Goal: Information Seeking & Learning: Learn about a topic

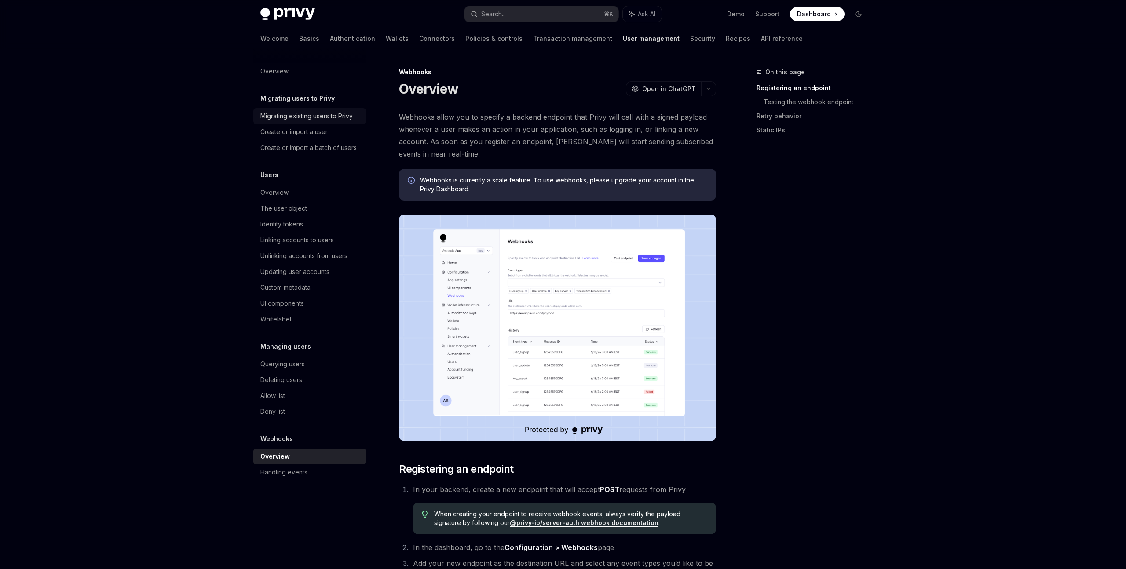
click at [332, 121] on link "Migrating existing users to Privy" at bounding box center [309, 116] width 113 height 16
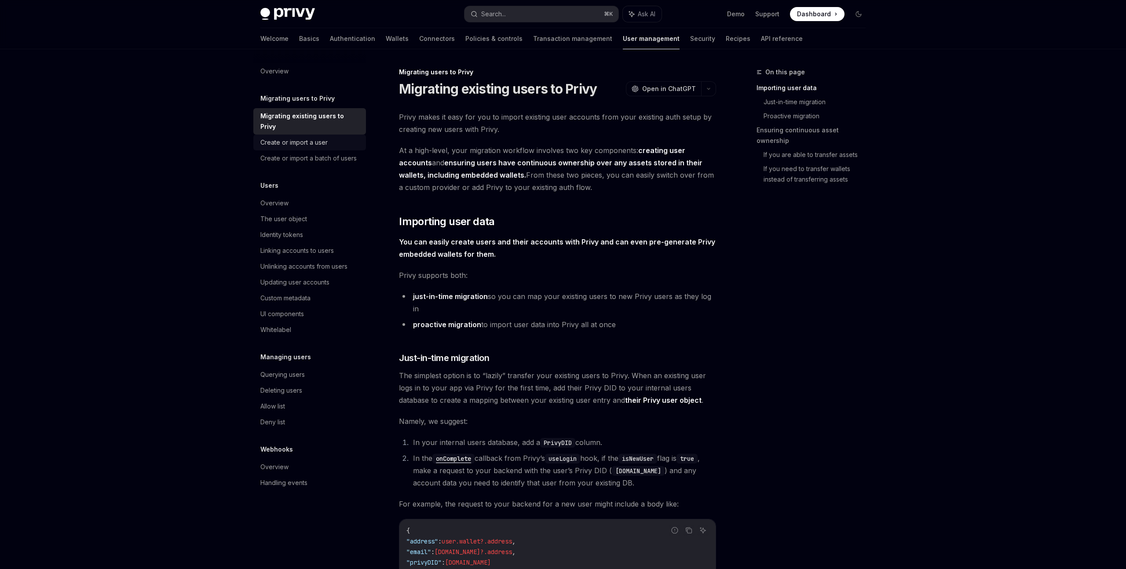
click at [321, 137] on div "Create or import a user" at bounding box center [293, 142] width 67 height 11
type textarea "*"
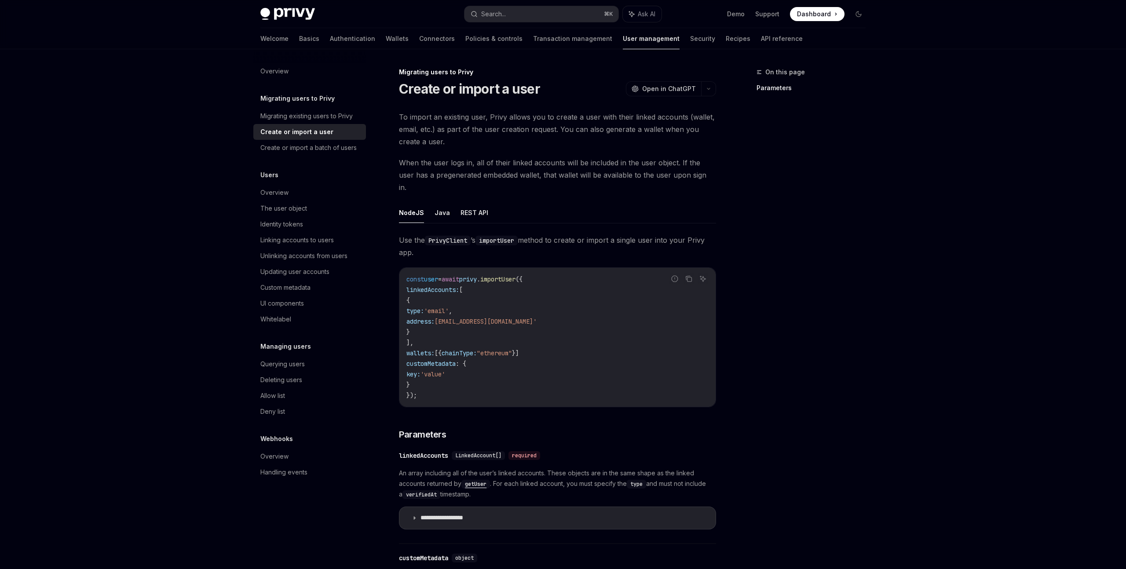
click at [313, 135] on div "Create or import a user" at bounding box center [296, 132] width 73 height 11
click at [307, 150] on div "Create or import a batch of users" at bounding box center [308, 148] width 96 height 11
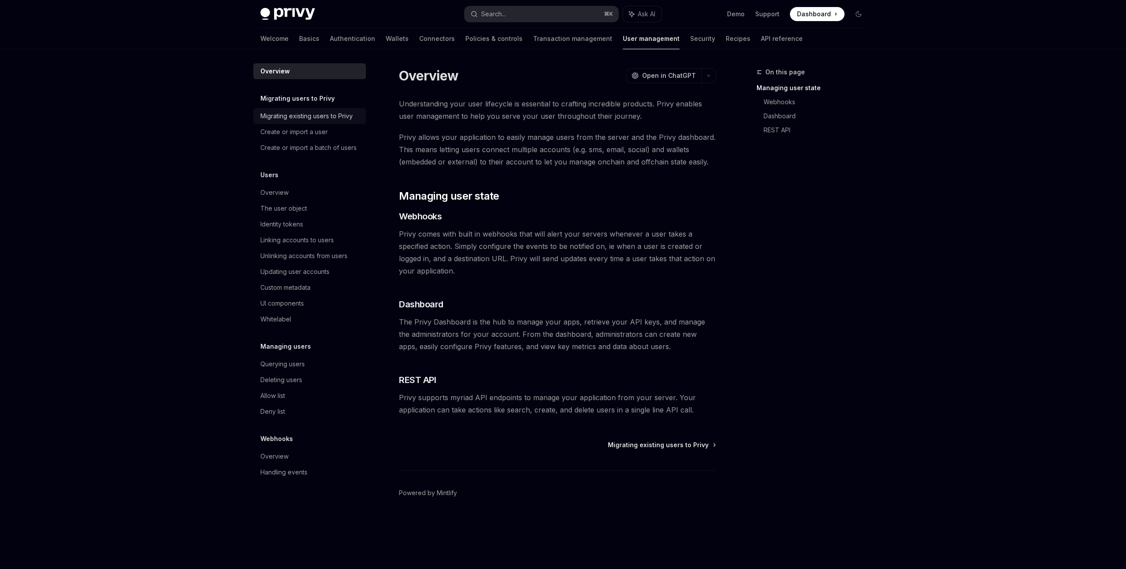
click at [299, 115] on div "Migrating existing users to Privy" at bounding box center [306, 116] width 92 height 11
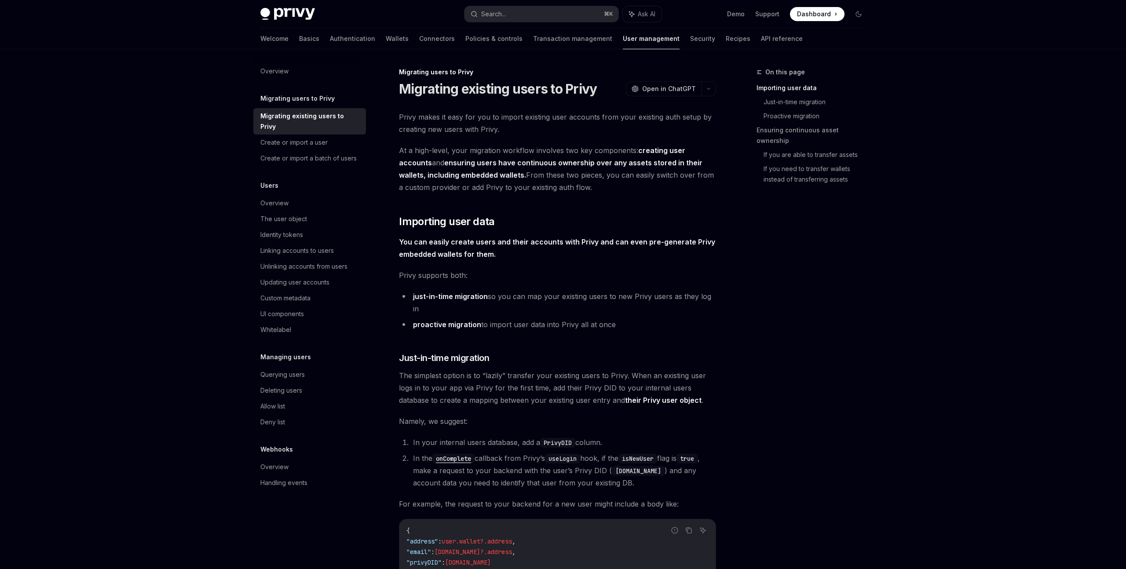
click at [296, 121] on link "Migrating existing users to Privy" at bounding box center [309, 121] width 113 height 26
click at [292, 137] on div "Create or import a user" at bounding box center [293, 142] width 67 height 11
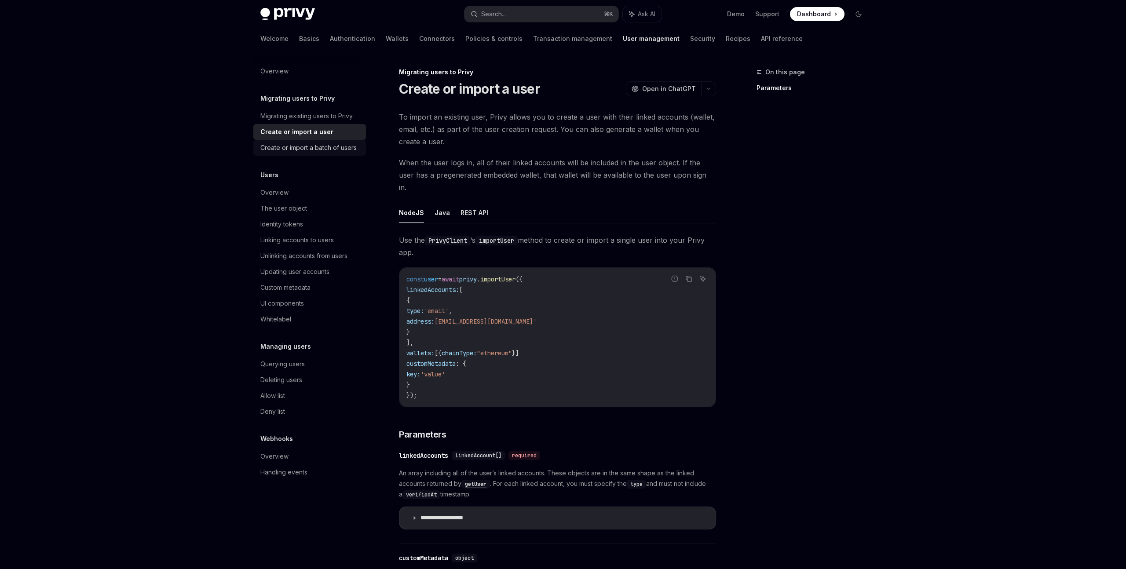
click at [289, 143] on div "Create or import a batch of users" at bounding box center [308, 148] width 96 height 11
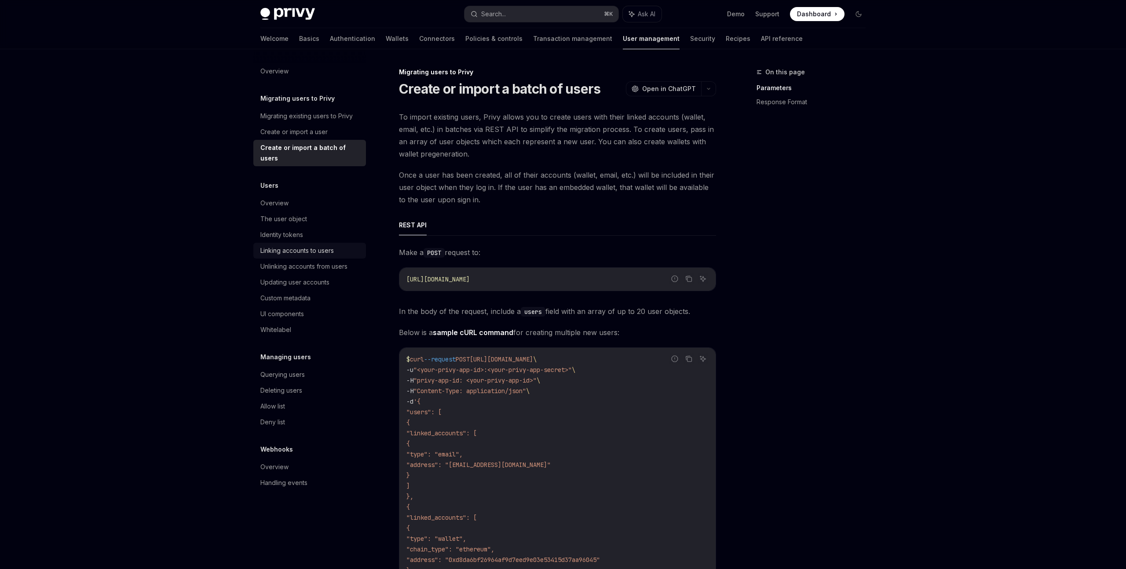
click at [283, 245] on div "Linking accounts to users" at bounding box center [296, 250] width 73 height 11
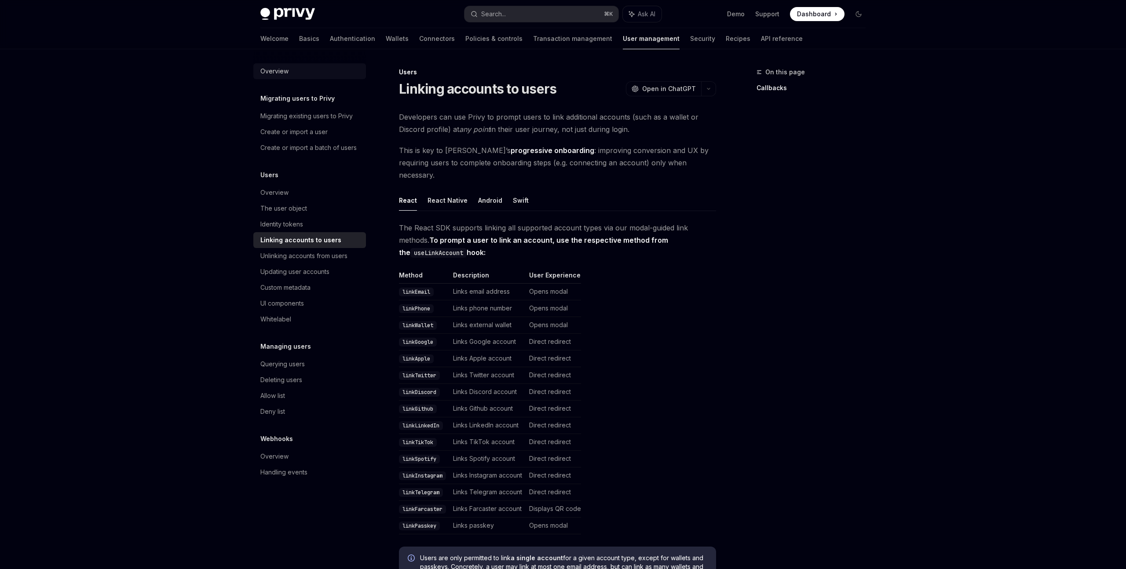
click at [267, 70] on div "Overview" at bounding box center [274, 71] width 28 height 11
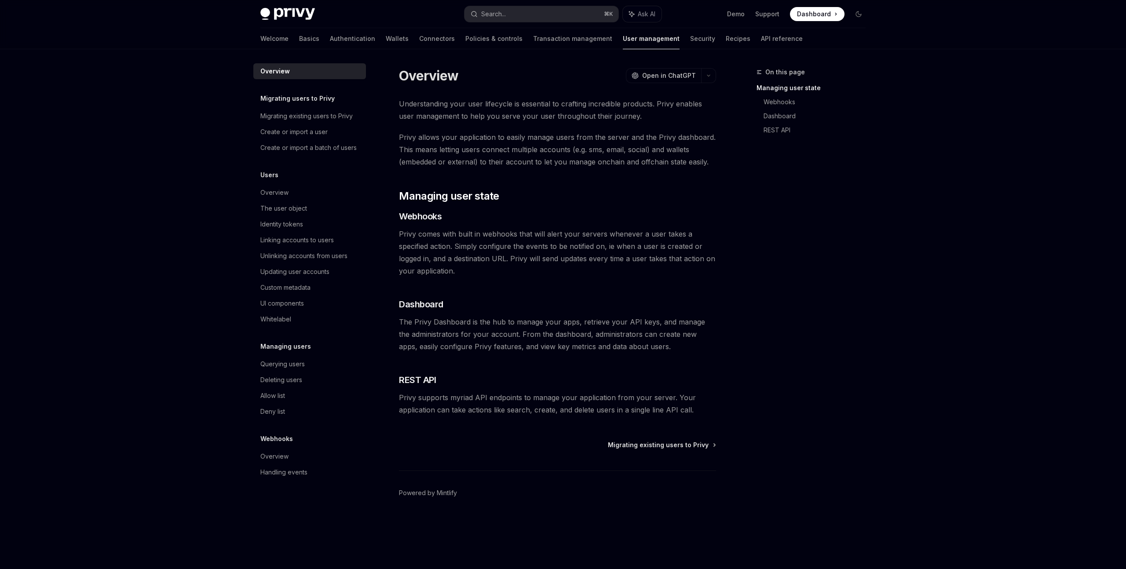
click at [300, 74] on div "Overview" at bounding box center [310, 71] width 100 height 11
click at [273, 97] on h5 "Migrating users to Privy" at bounding box center [297, 98] width 74 height 11
click at [296, 116] on div "Migrating existing users to Privy" at bounding box center [306, 116] width 92 height 11
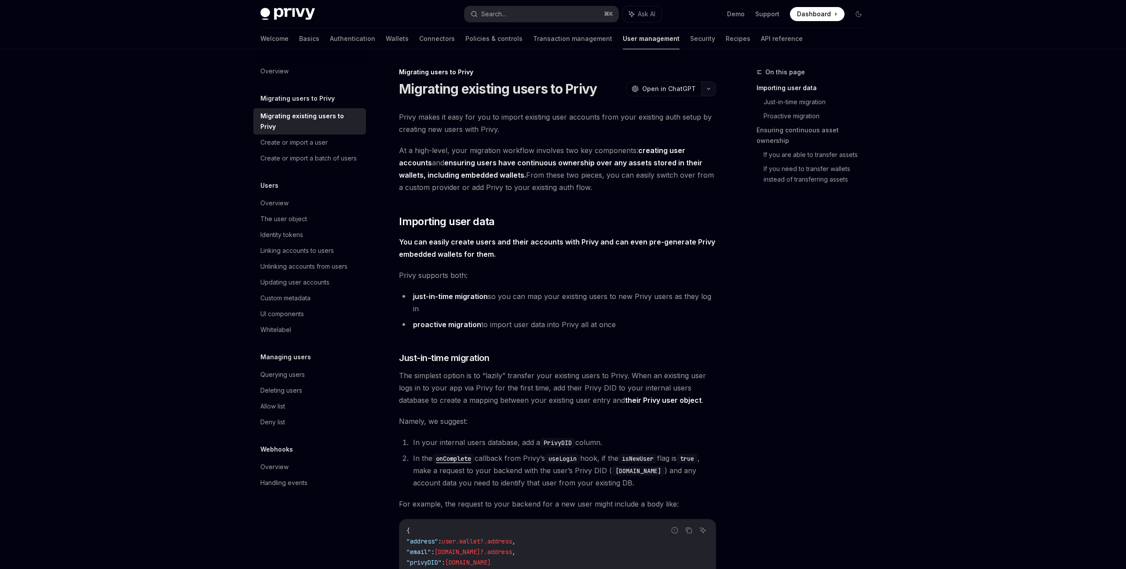
click at [709, 88] on icon "button" at bounding box center [708, 89] width 11 height 4
click at [278, 69] on div "Overview" at bounding box center [274, 71] width 28 height 11
type textarea "*"
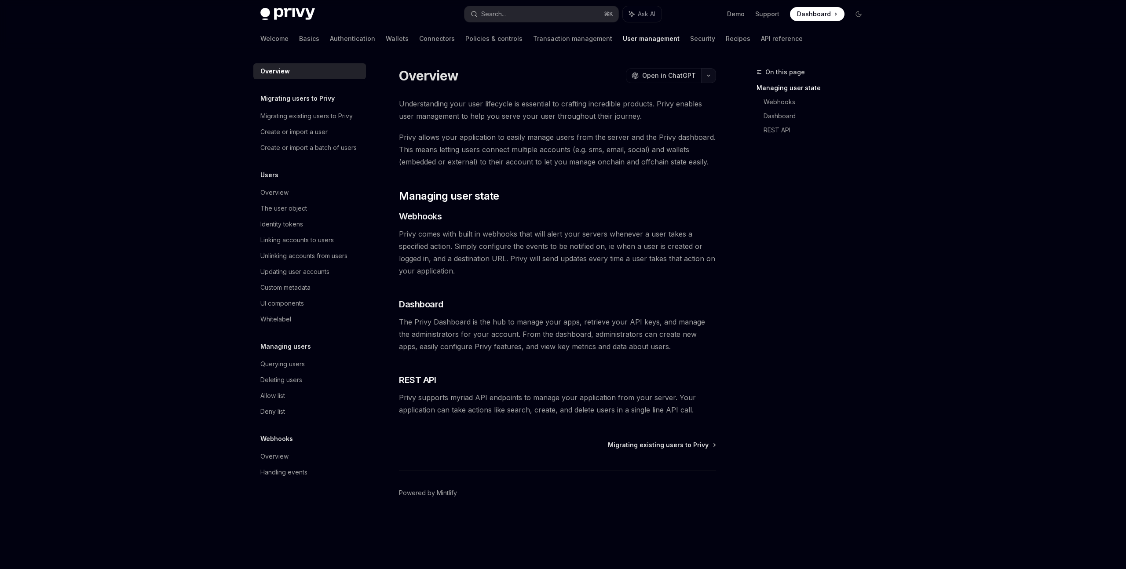
click at [708, 77] on button "button" at bounding box center [708, 75] width 15 height 15
click at [652, 157] on div "View as Markdown" at bounding box center [658, 157] width 68 height 9
click at [324, 107] on div "Migrating users to Privy Migrating existing users to Privy Create or import a u…" at bounding box center [309, 124] width 113 height 62
click at [318, 114] on div "Migrating existing users to Privy" at bounding box center [306, 116] width 92 height 11
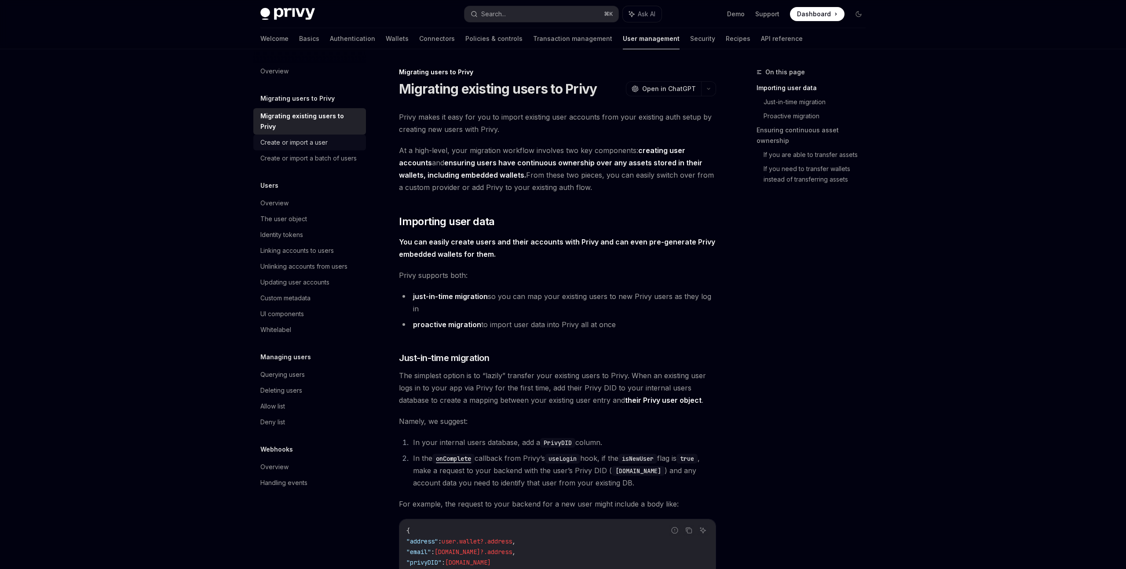
click at [305, 137] on div "Create or import a user" at bounding box center [293, 142] width 67 height 11
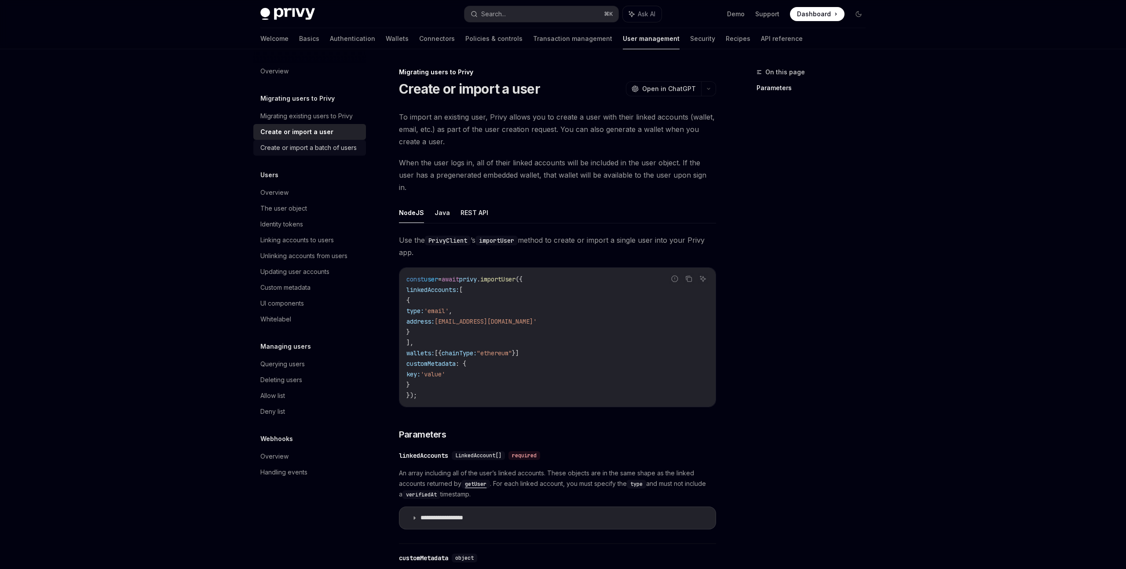
click at [346, 145] on div "Create or import a batch of users" at bounding box center [308, 148] width 96 height 11
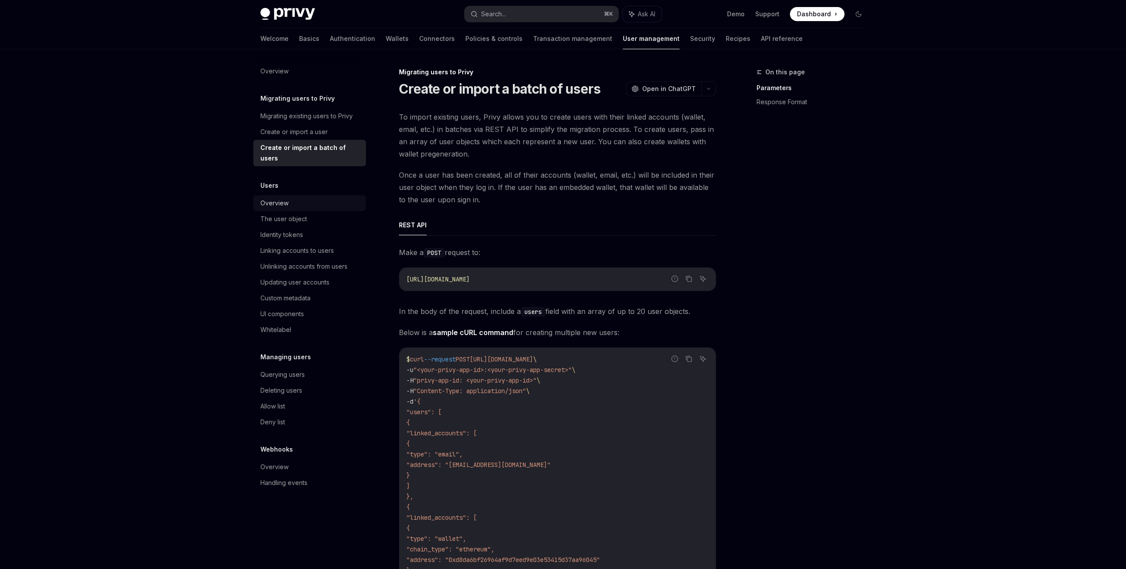
click at [308, 198] on div "Overview" at bounding box center [310, 203] width 100 height 11
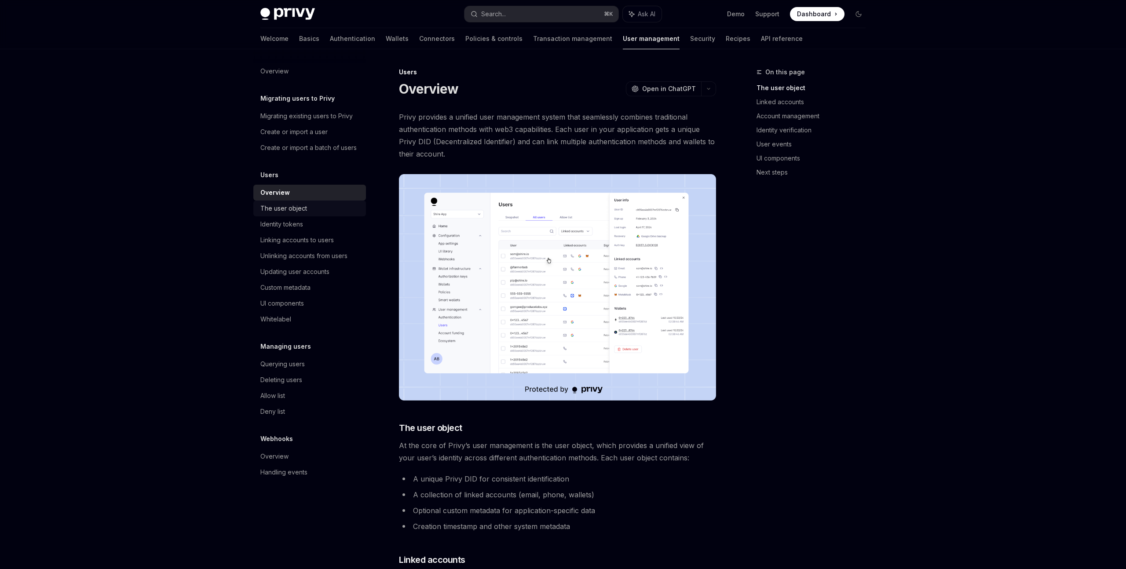
click at [317, 203] on div "The user object" at bounding box center [310, 208] width 100 height 11
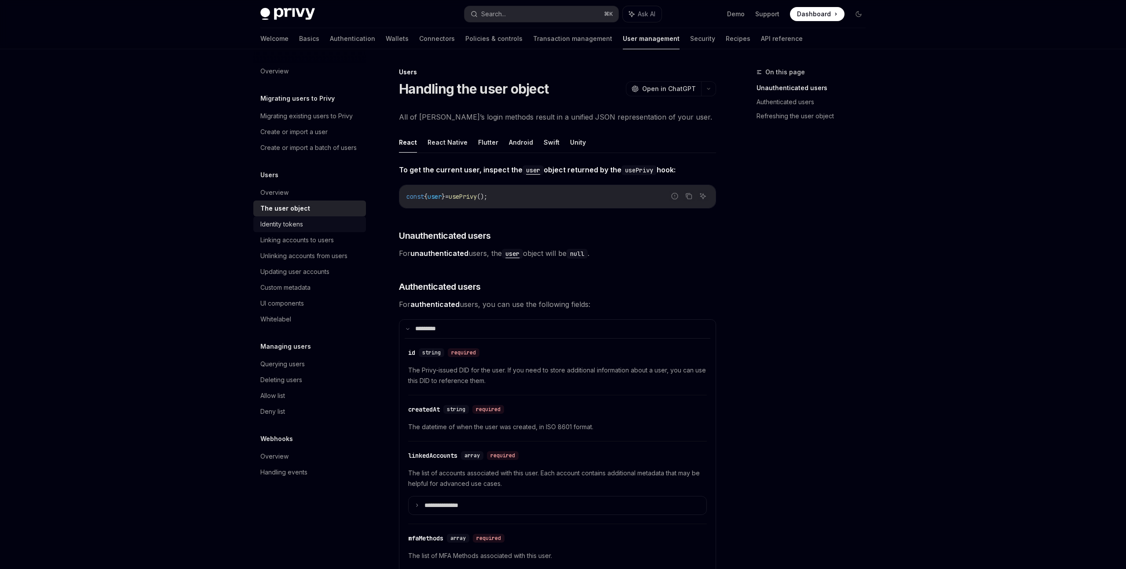
click at [299, 221] on div "Identity tokens" at bounding box center [281, 224] width 43 height 11
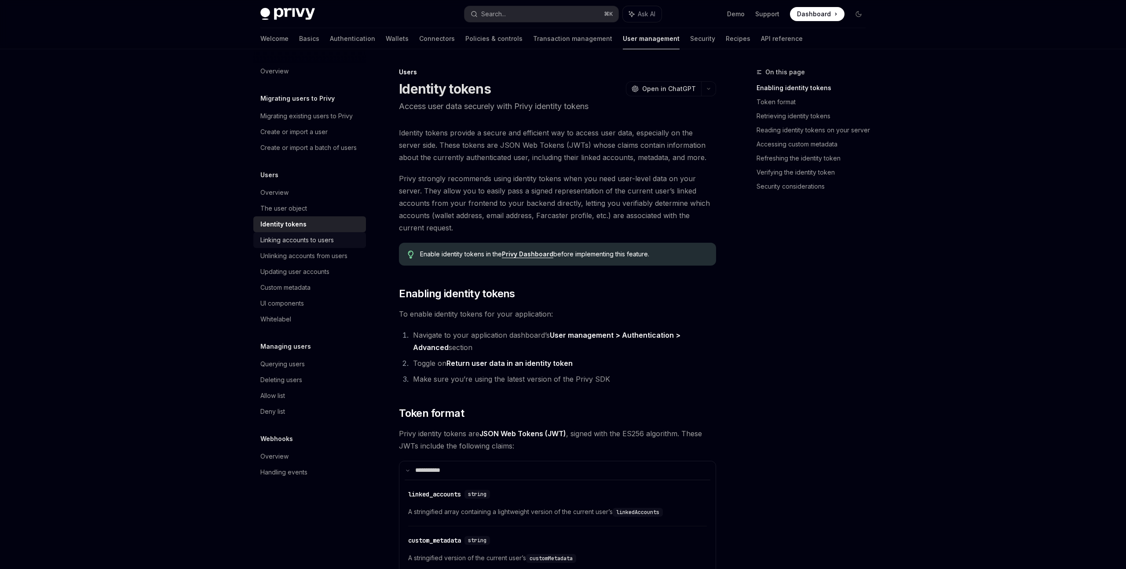
click at [326, 243] on div "Linking accounts to users" at bounding box center [296, 240] width 73 height 11
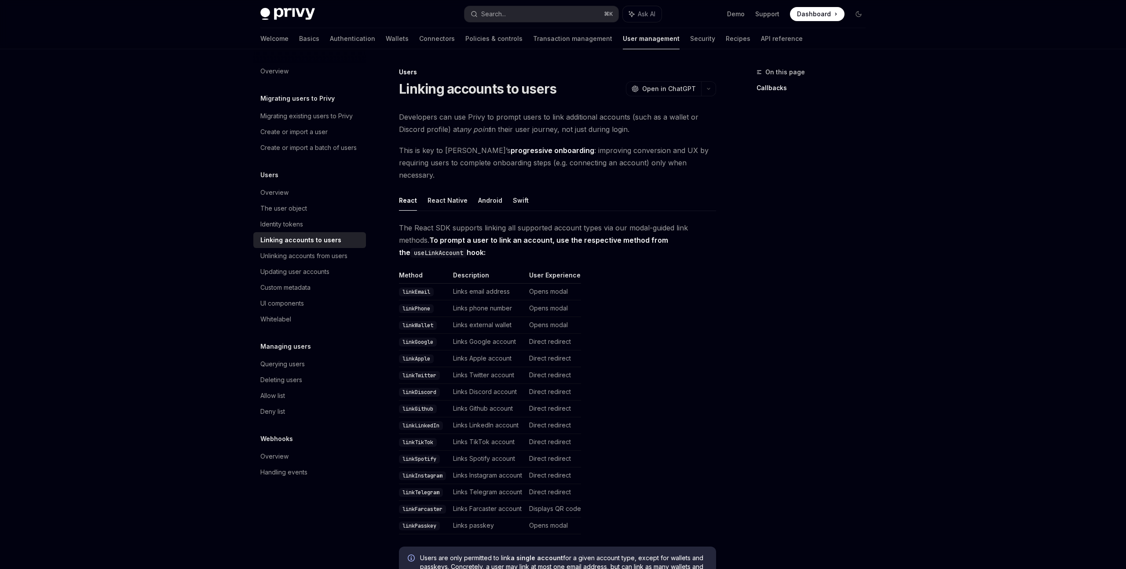
click at [326, 242] on div "Linking accounts to users" at bounding box center [300, 240] width 81 height 11
click at [329, 252] on div "Unlinking accounts from users" at bounding box center [303, 256] width 87 height 11
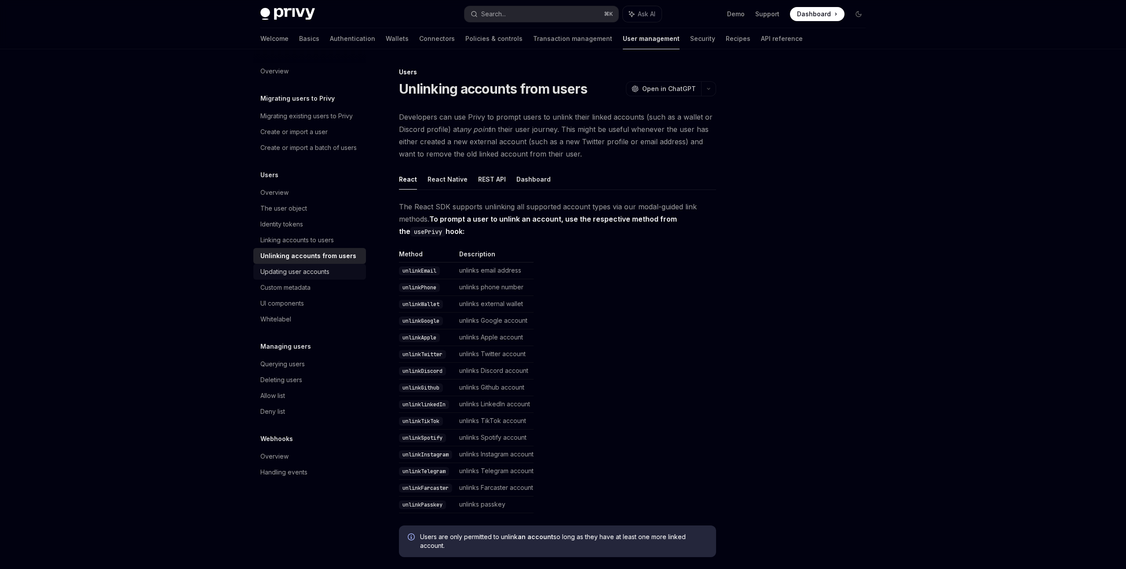
click at [332, 273] on div "Updating user accounts" at bounding box center [310, 272] width 100 height 11
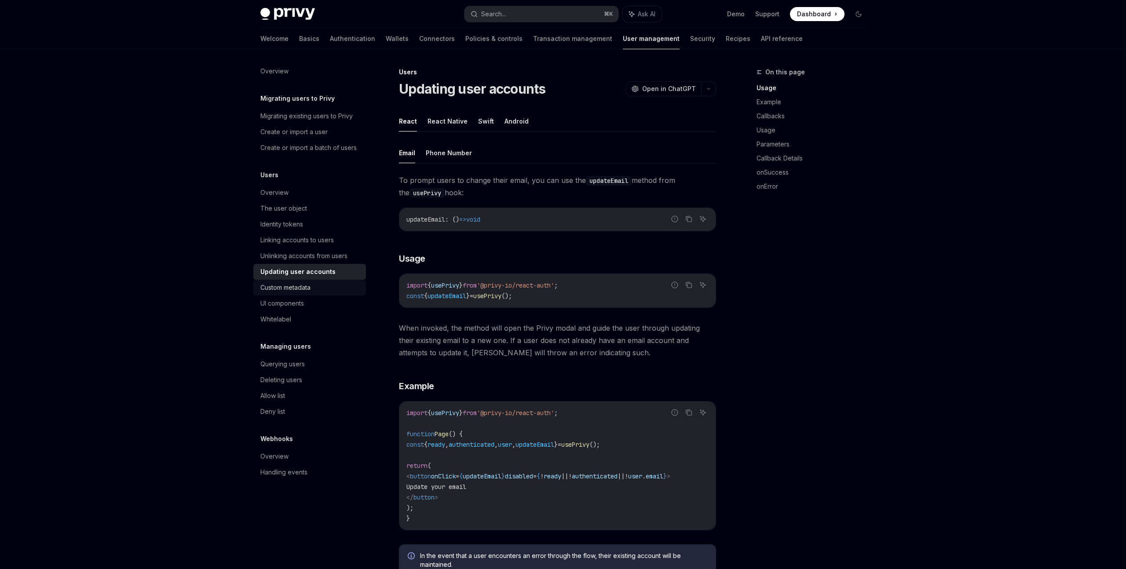
click at [299, 290] on div "Custom metadata" at bounding box center [285, 287] width 50 height 11
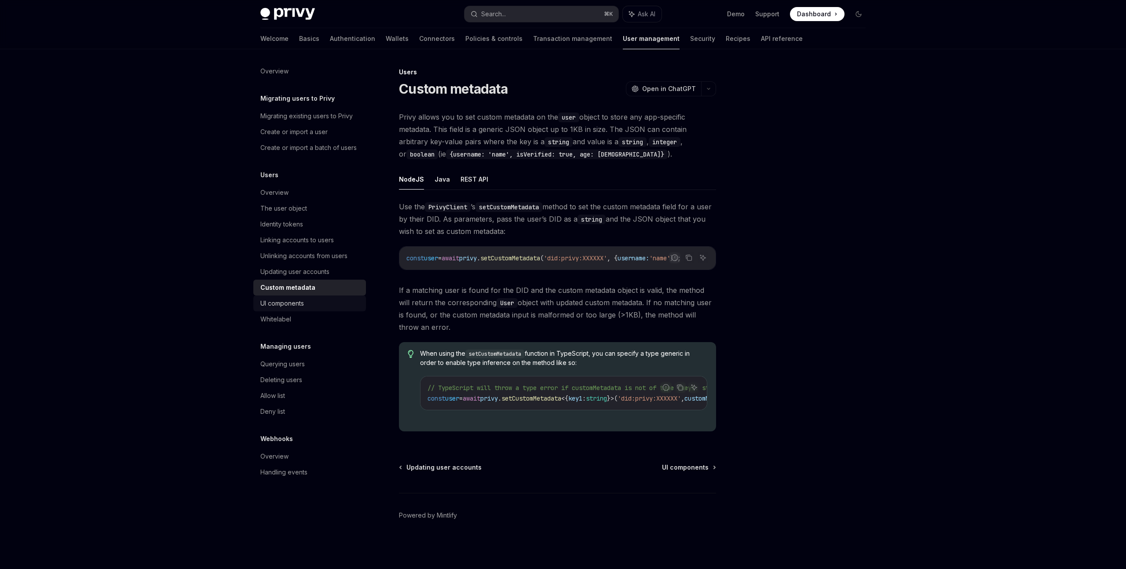
click at [289, 302] on div "UI components" at bounding box center [282, 303] width 44 height 11
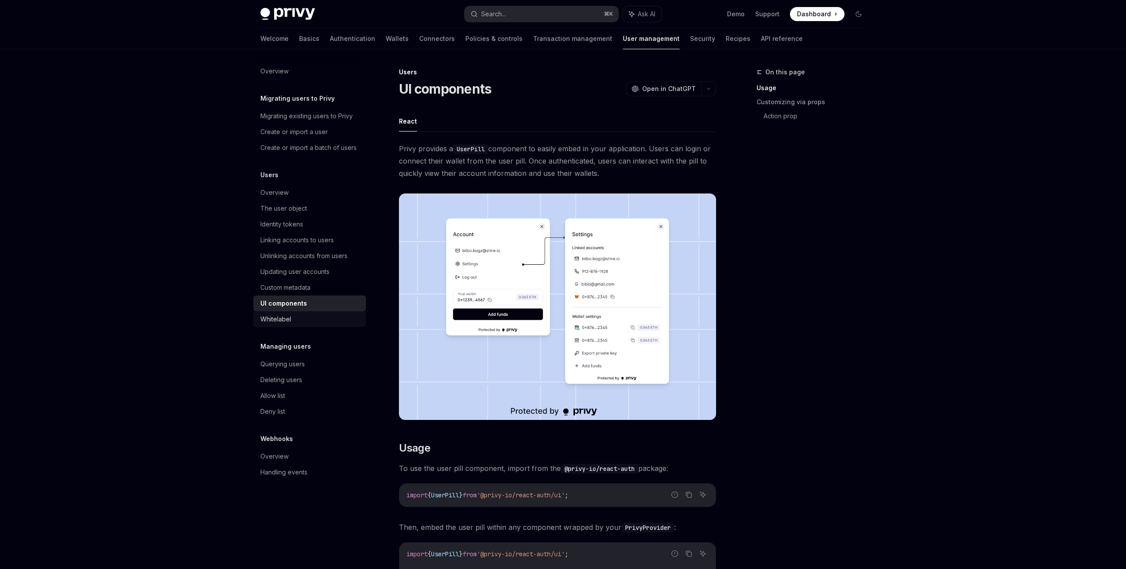
click at [290, 314] on div "Whitelabel" at bounding box center [275, 319] width 31 height 11
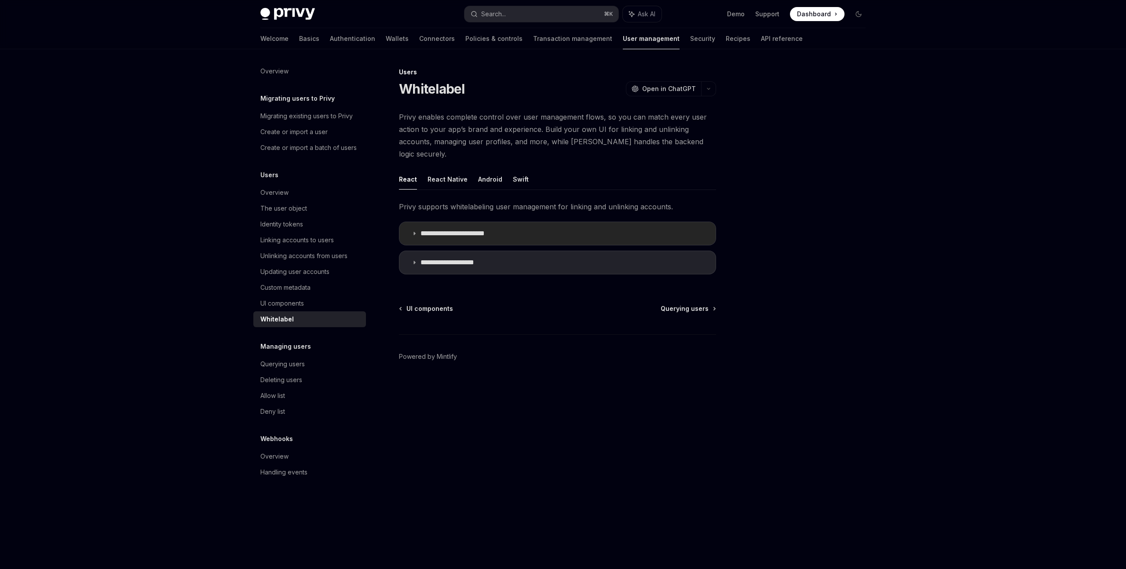
click at [432, 229] on p "**********" at bounding box center [460, 233] width 81 height 9
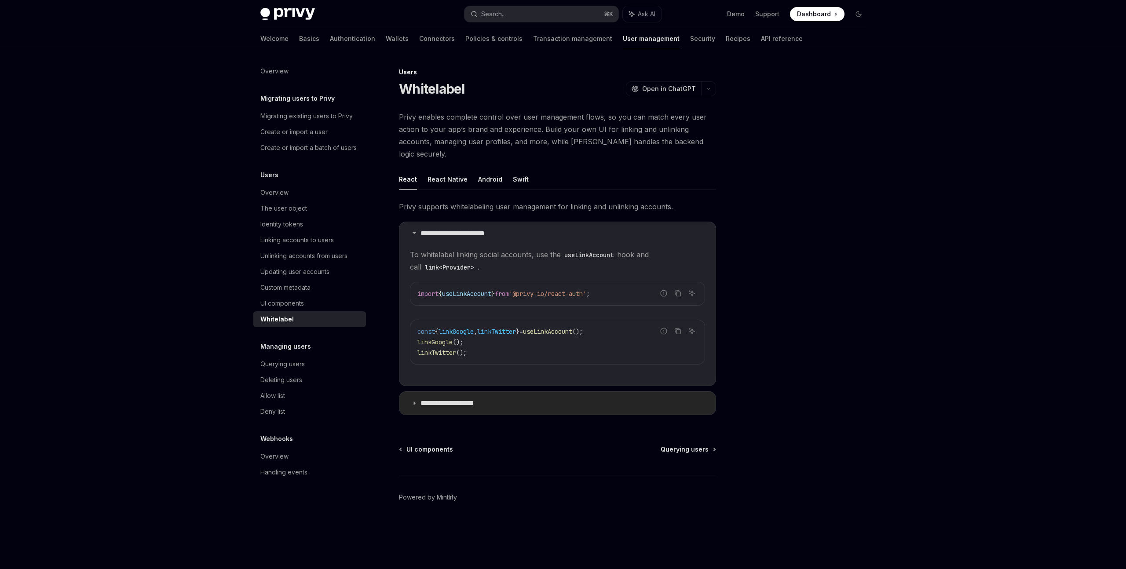
click at [455, 395] on summary "**********" at bounding box center [557, 403] width 316 height 23
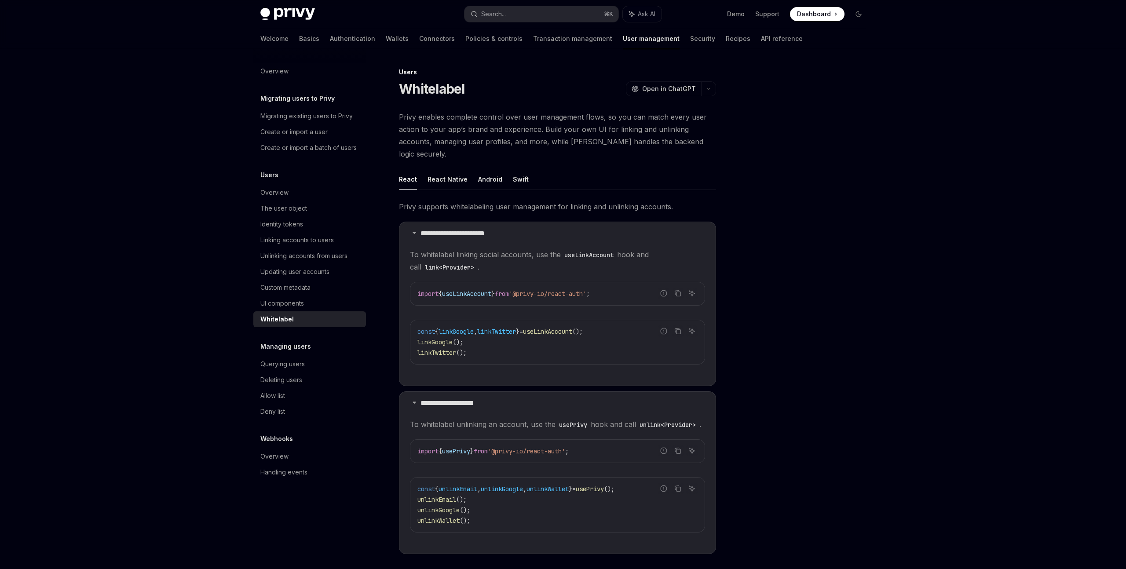
click at [270, 320] on div "Whitelabel" at bounding box center [276, 319] width 33 height 11
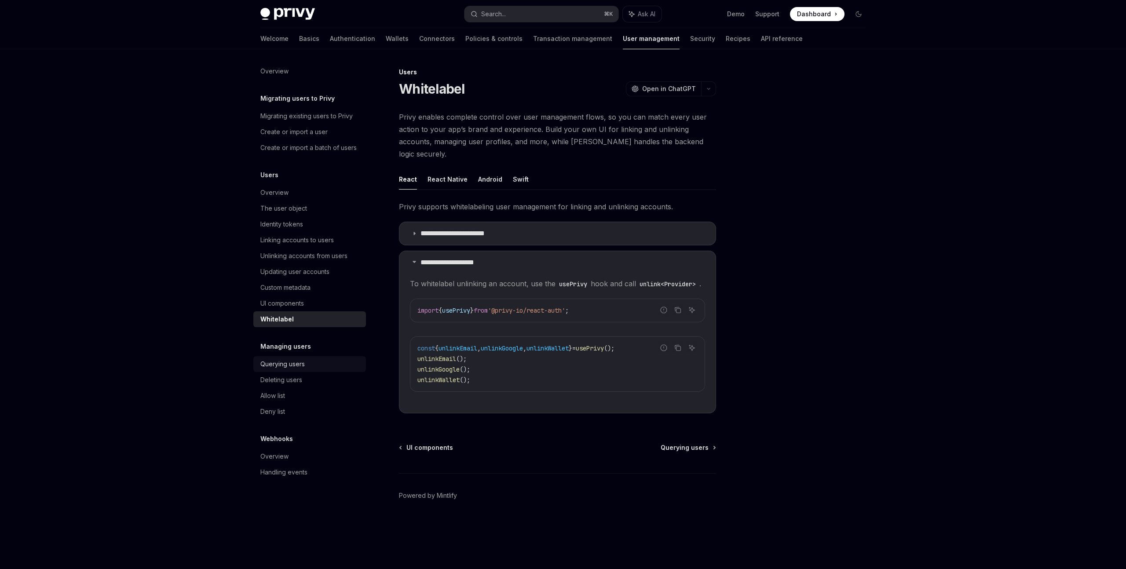
click at [284, 365] on div "Querying users" at bounding box center [282, 364] width 44 height 11
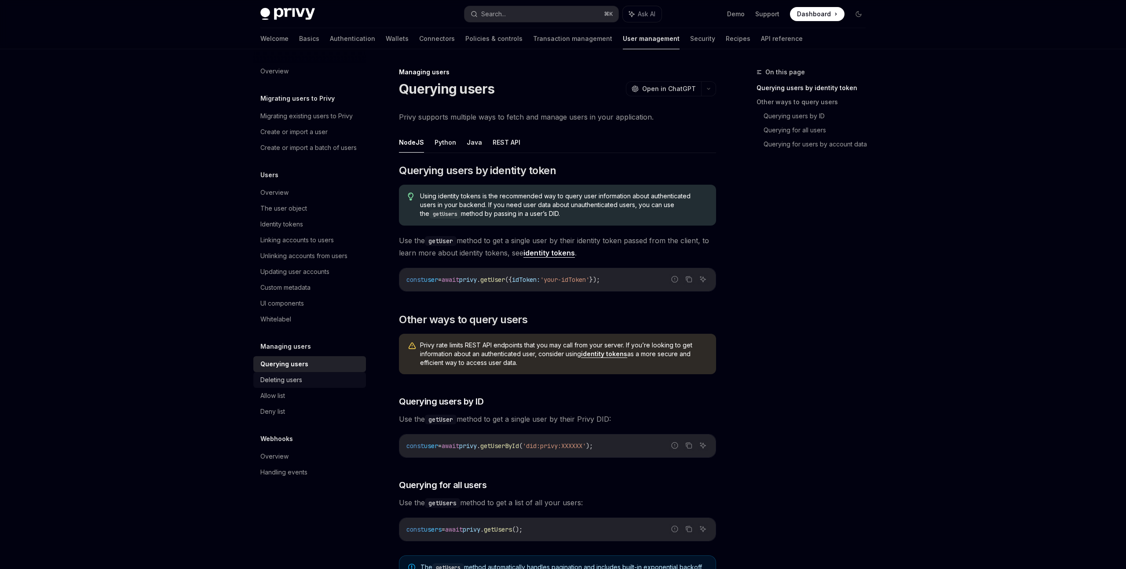
click at [272, 381] on div "Deleting users" at bounding box center [281, 380] width 42 height 11
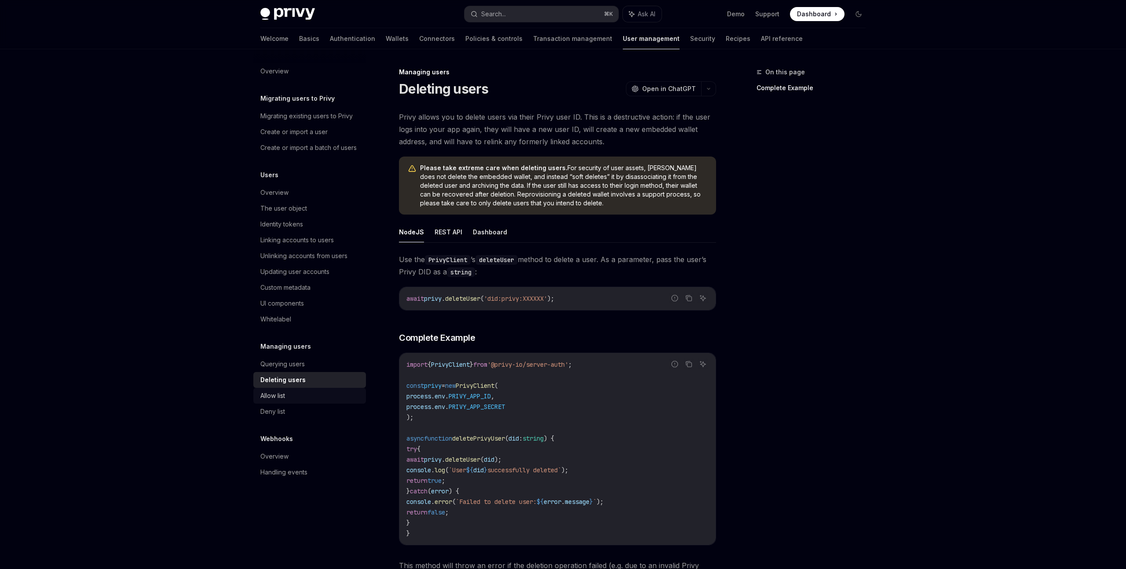
click at [293, 401] on div "Allow list" at bounding box center [310, 396] width 100 height 11
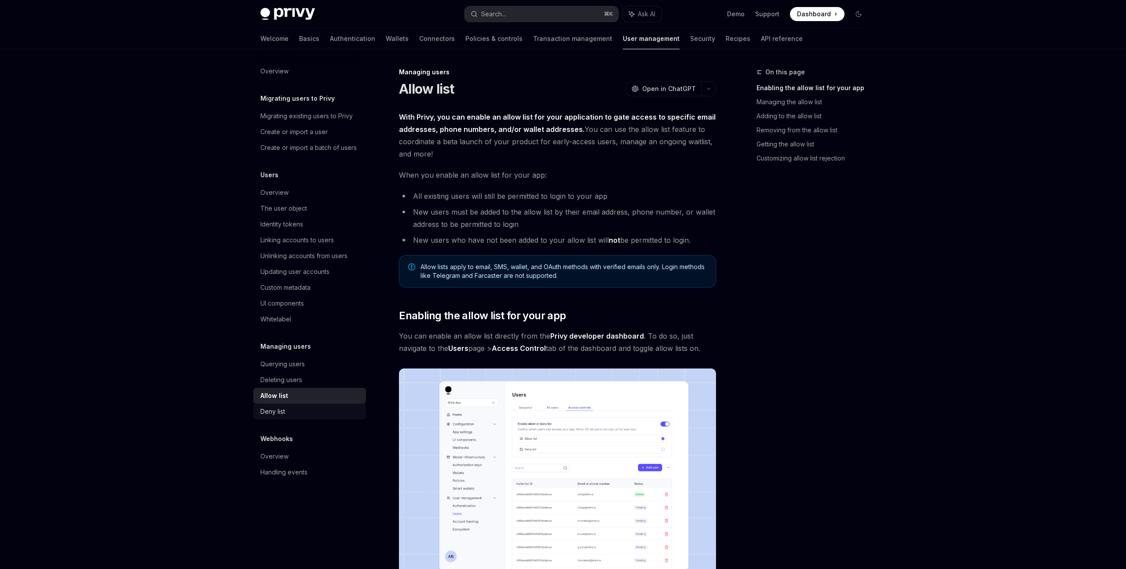
click at [287, 411] on div "Deny list" at bounding box center [310, 411] width 100 height 11
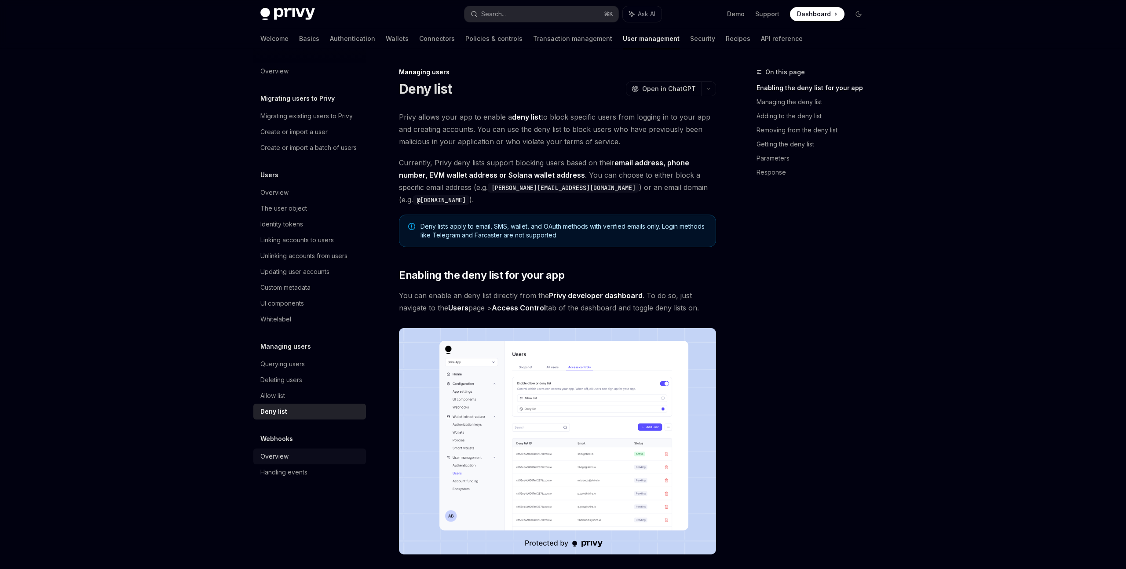
click at [286, 456] on div "Overview" at bounding box center [274, 456] width 28 height 11
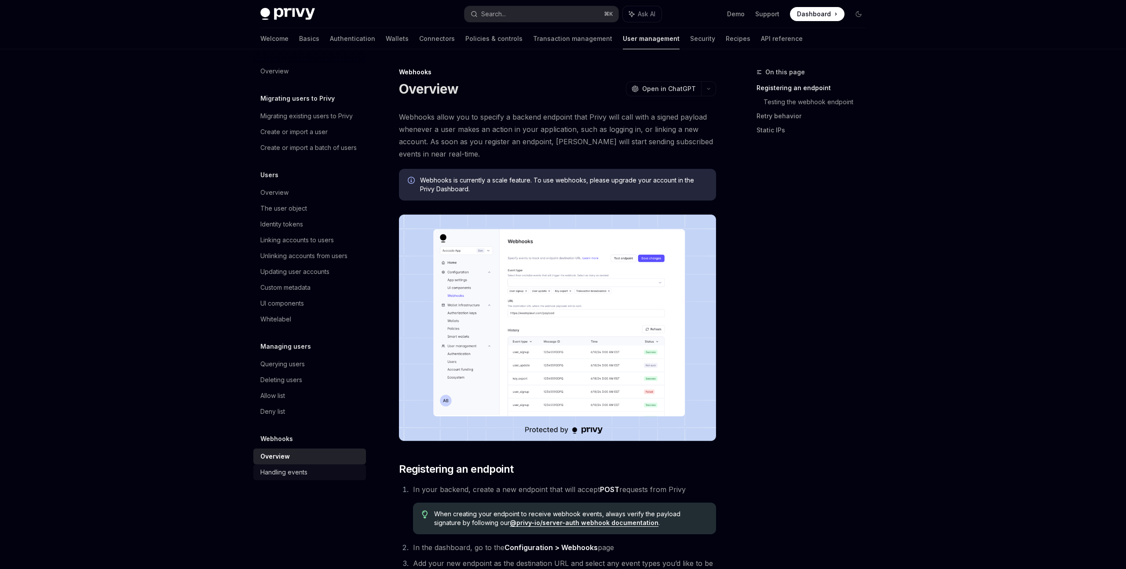
click at [319, 471] on div "Handling events" at bounding box center [310, 472] width 100 height 11
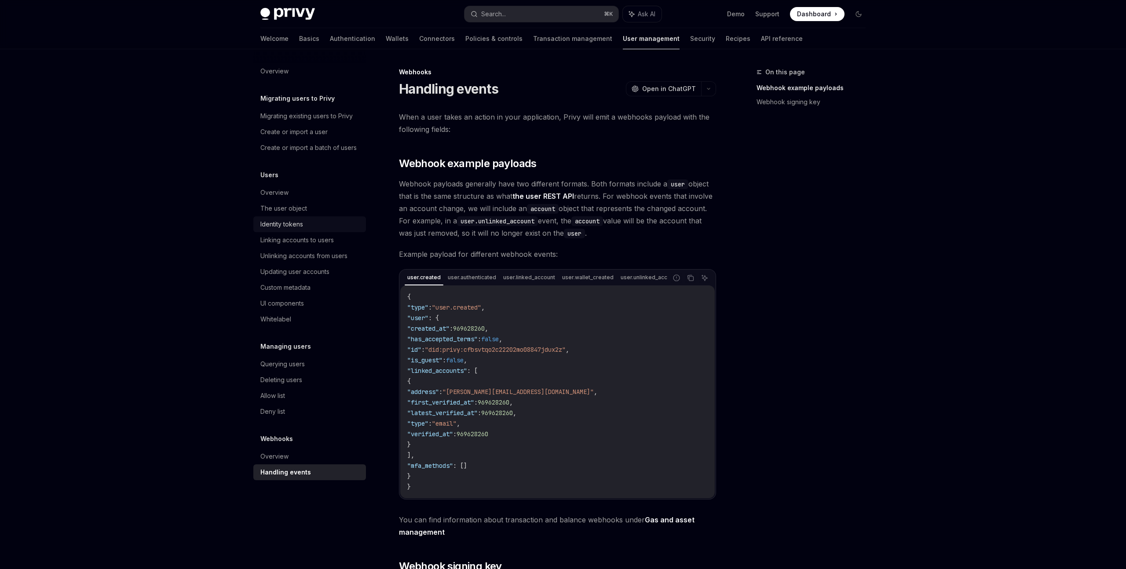
click at [305, 231] on link "Identity tokens" at bounding box center [309, 224] width 113 height 16
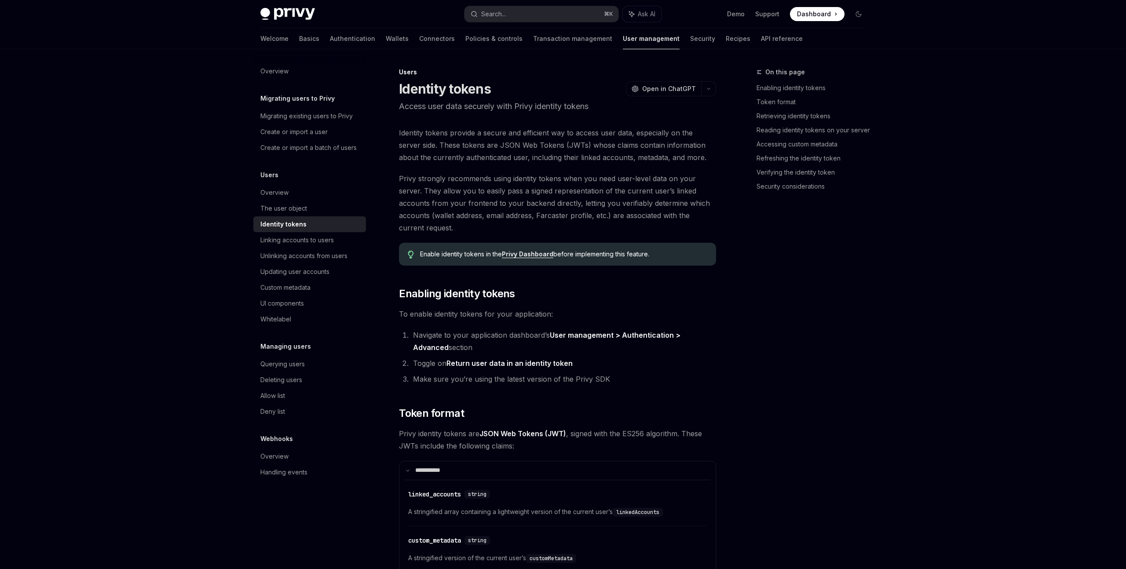
type textarea "*"
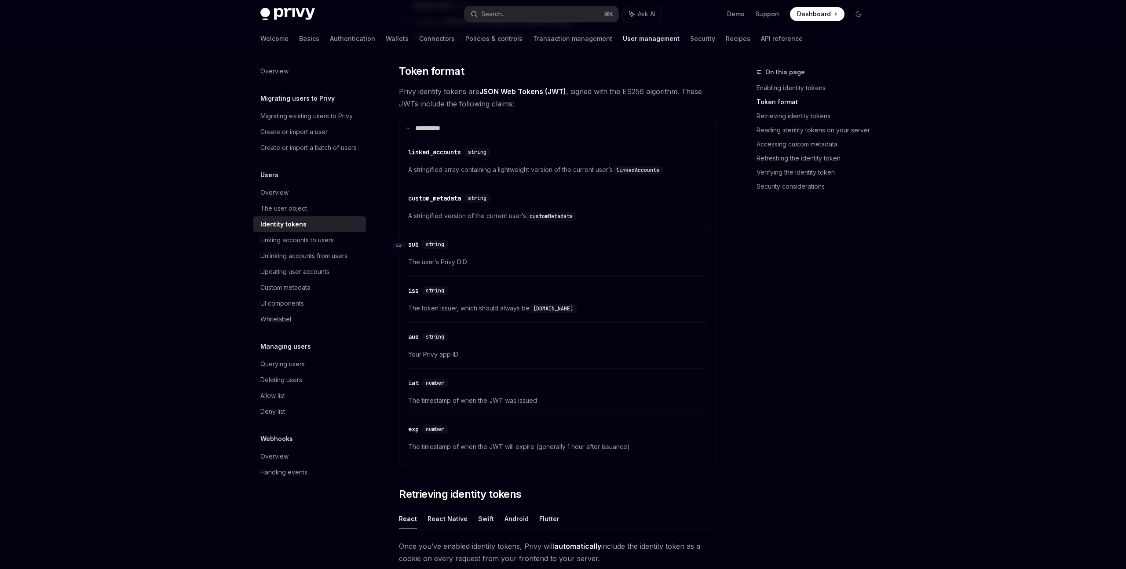
scroll to position [340, 0]
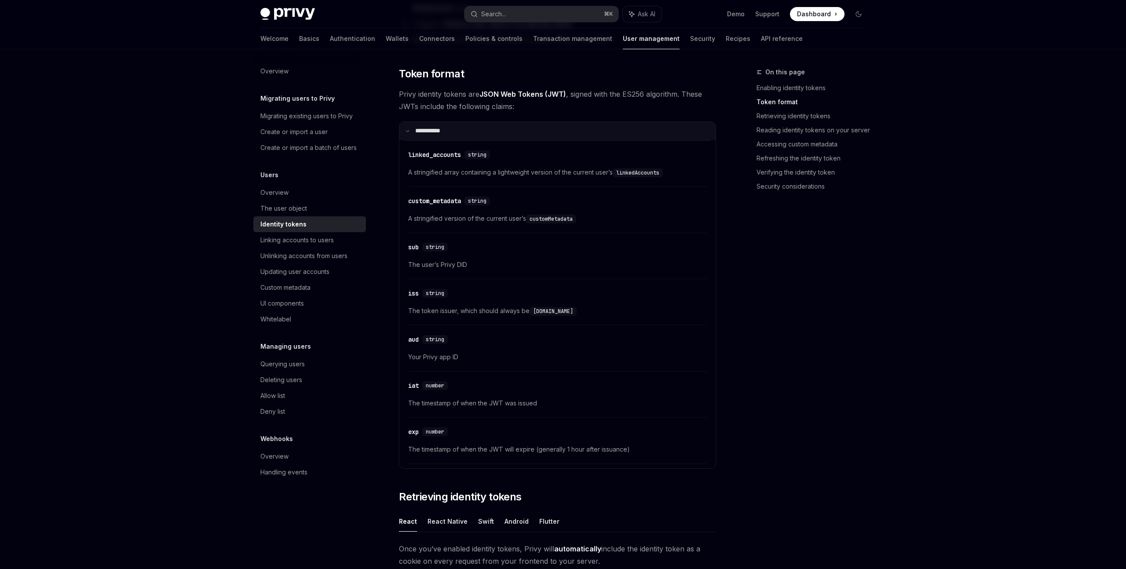
click at [599, 129] on summary "**** ******" at bounding box center [557, 131] width 316 height 18
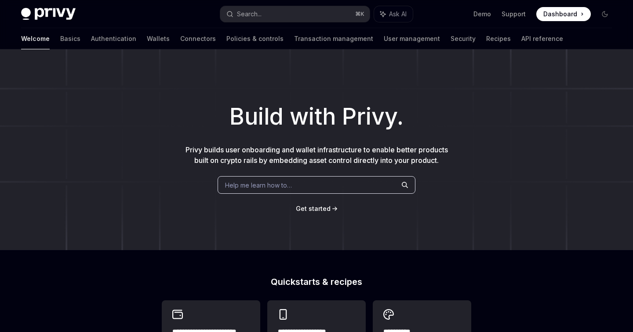
click at [400, 85] on div "Build with Privy. Privy builds user onboarding and wallet infrastructure to ena…" at bounding box center [316, 149] width 633 height 201
